Goal: Task Accomplishment & Management: Use online tool/utility

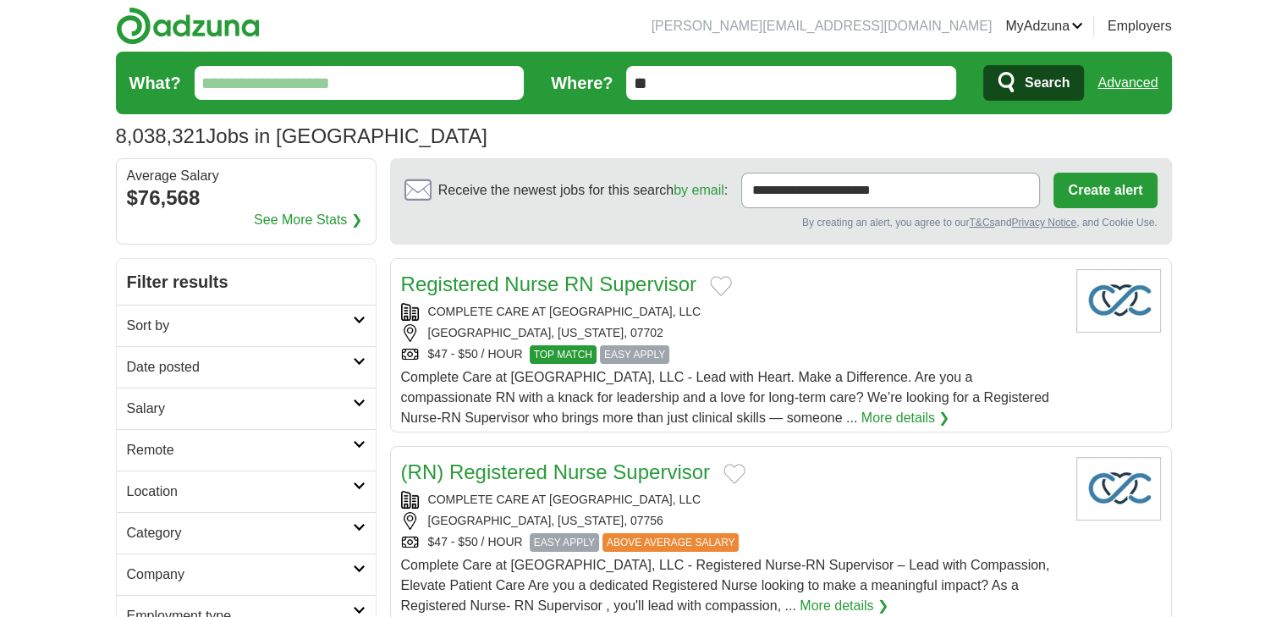
click at [147, 358] on h2 "Date posted" at bounding box center [240, 367] width 226 height 20
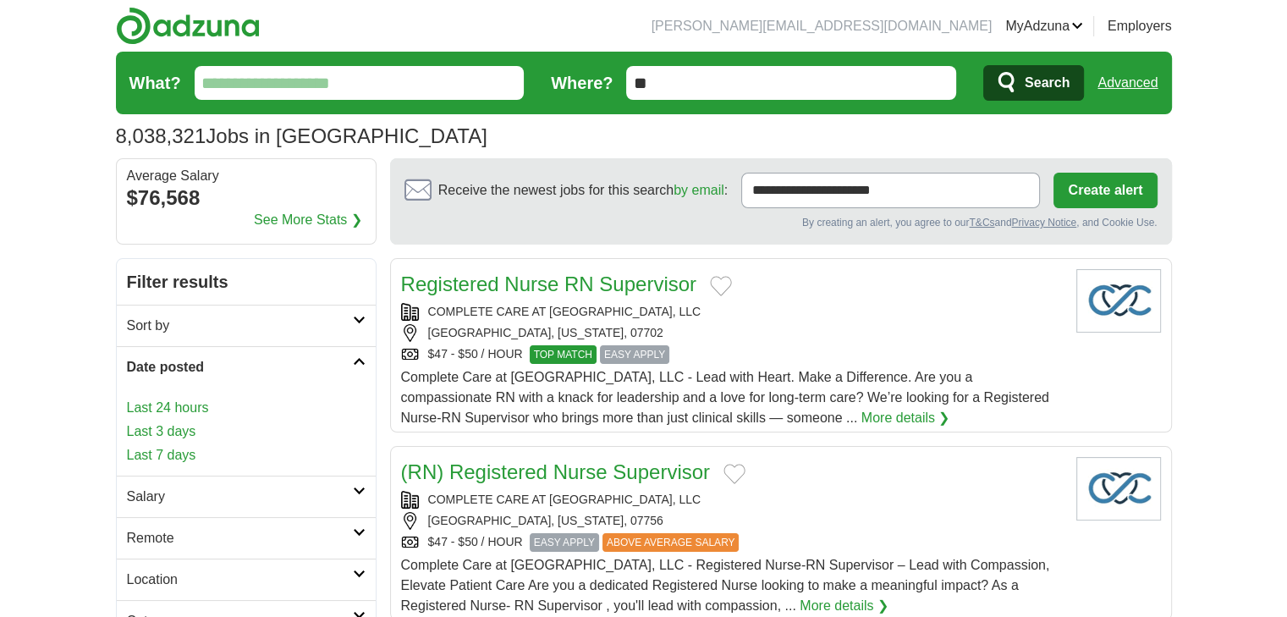
click at [157, 447] on link "Last 7 days" at bounding box center [246, 455] width 239 height 20
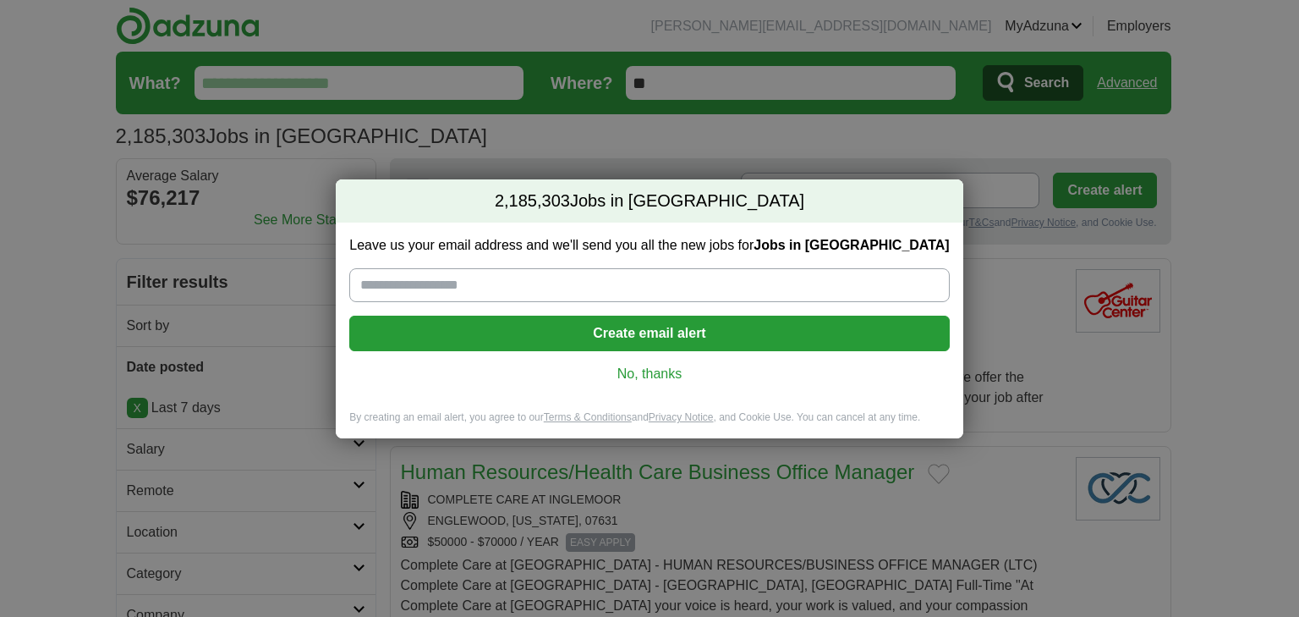
click at [651, 375] on link "No, thanks" at bounding box center [649, 374] width 573 height 19
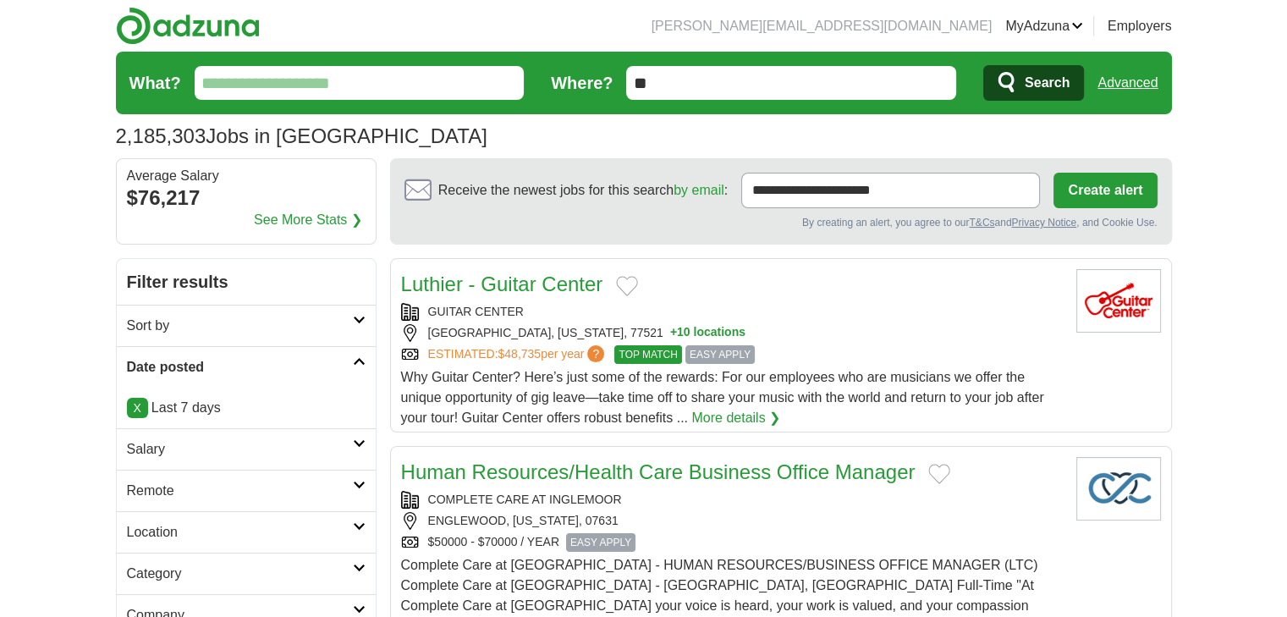
click at [346, 86] on input "What?" at bounding box center [360, 83] width 330 height 34
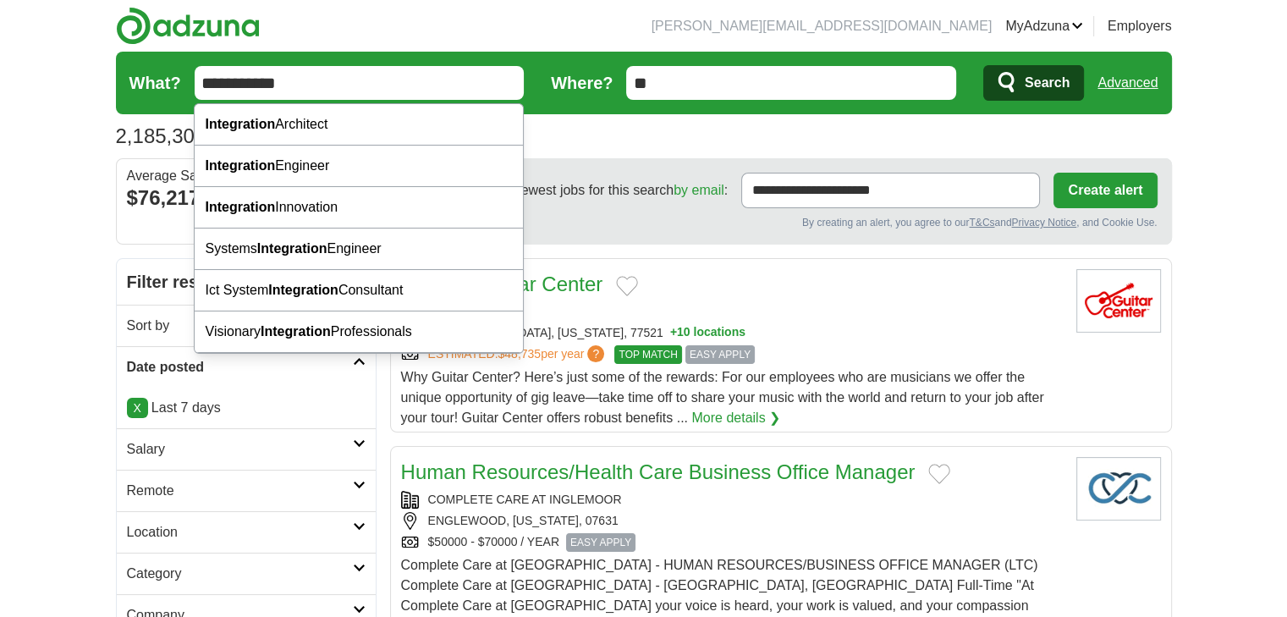
type input "**********"
click at [983, 65] on button "Search" at bounding box center [1033, 83] width 101 height 36
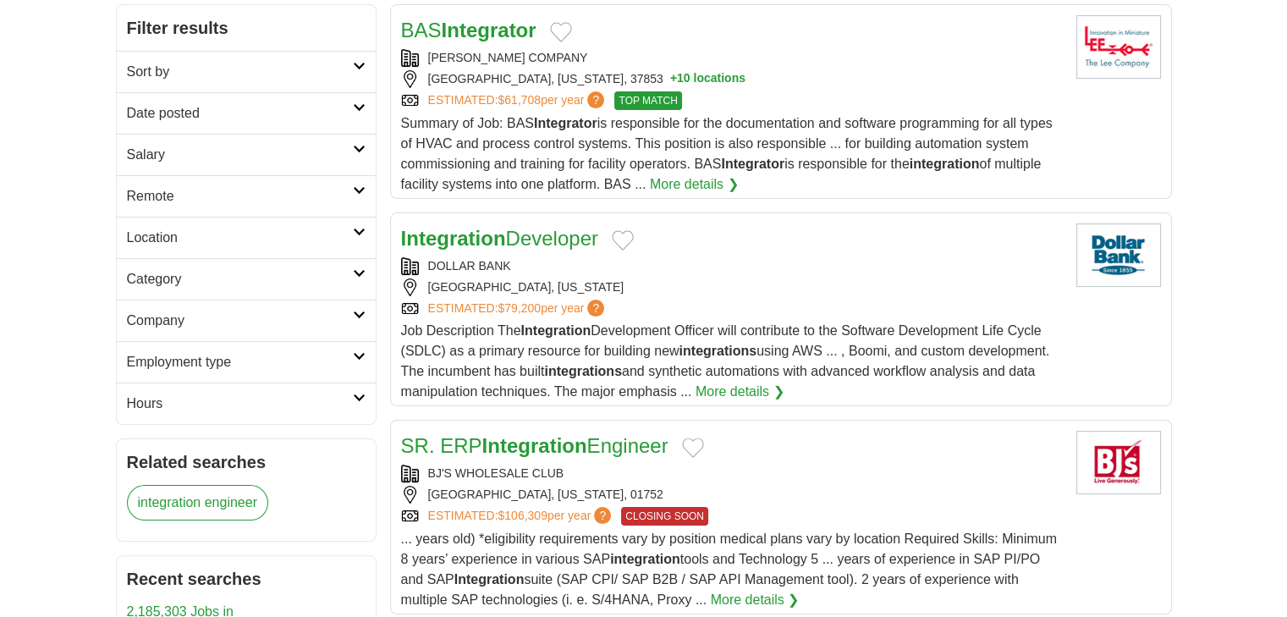
scroll to position [338, 0]
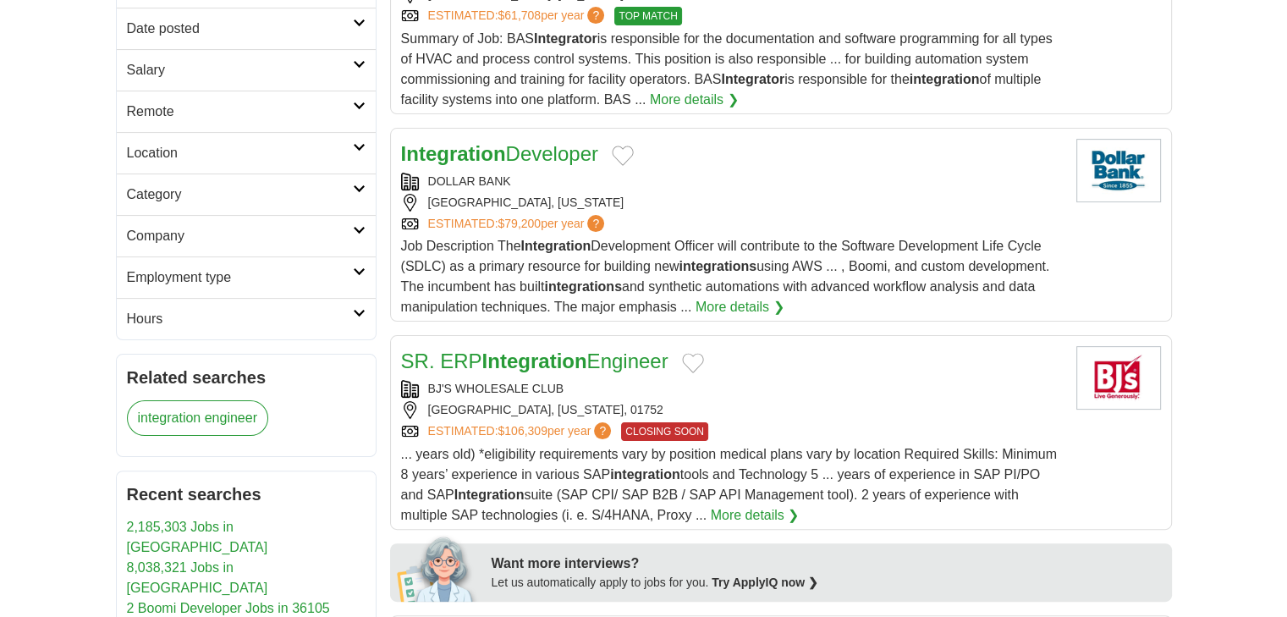
click at [521, 363] on strong "Integration" at bounding box center [534, 360] width 105 height 23
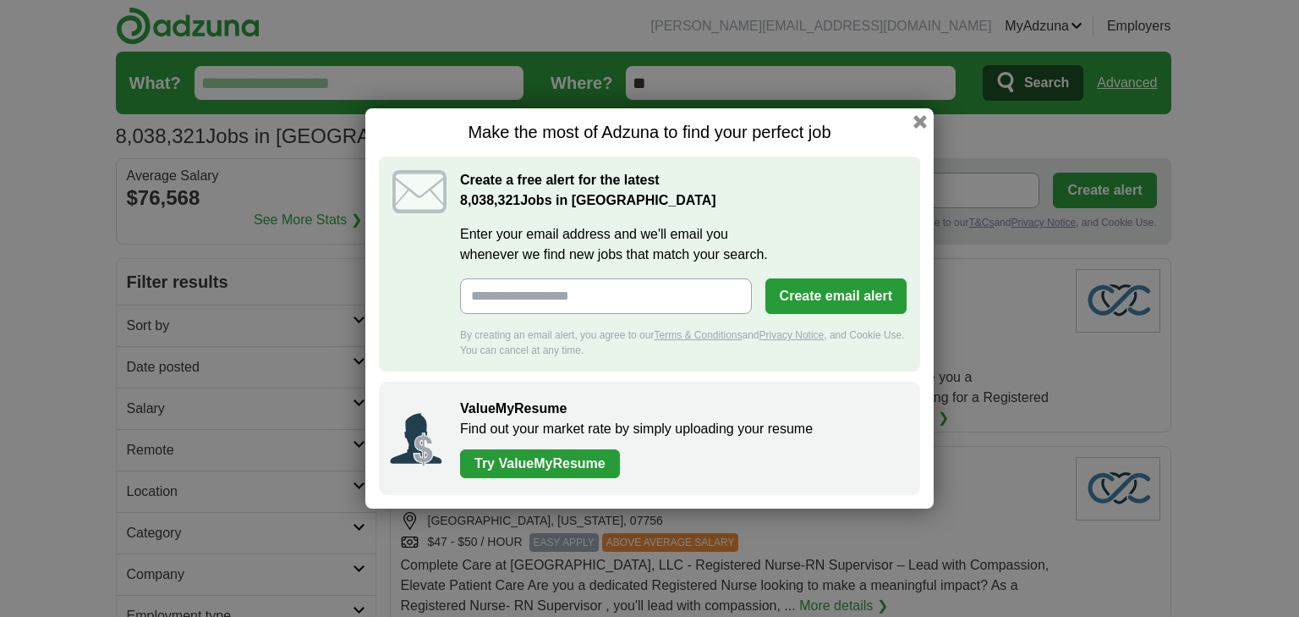
click at [925, 119] on button "button" at bounding box center [921, 122] width 14 height 14
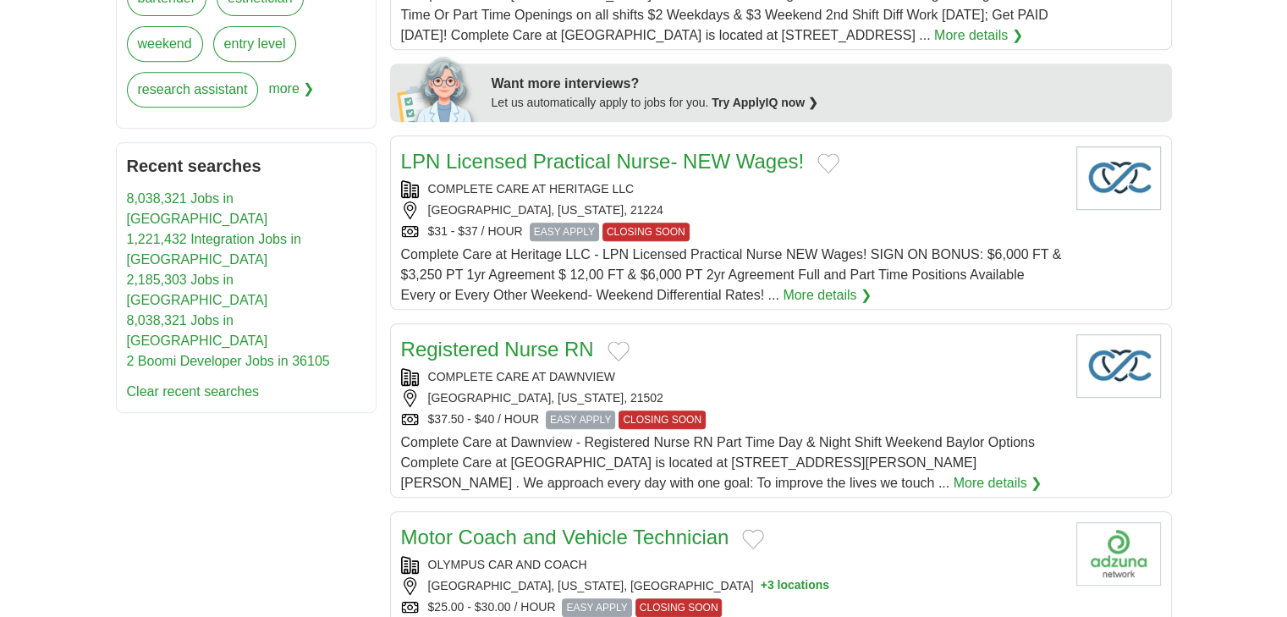
scroll to position [761, 0]
